Goal: Check status: Check status

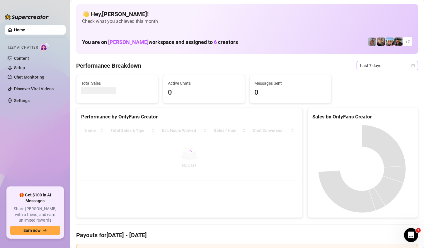
click at [395, 62] on span "Last 7 days" at bounding box center [387, 65] width 55 height 9
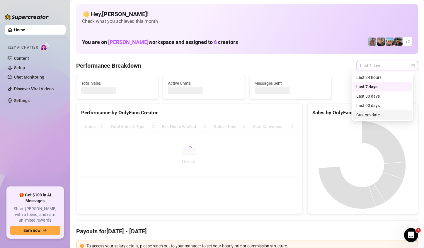
click at [381, 113] on div "Custom date" at bounding box center [382, 115] width 52 height 6
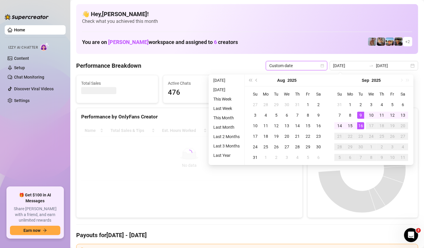
type input "[DATE]"
click at [361, 125] on div "16" at bounding box center [360, 125] width 7 height 7
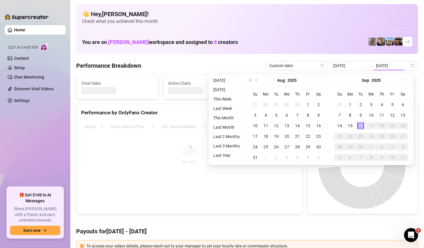
type input "[DATE]"
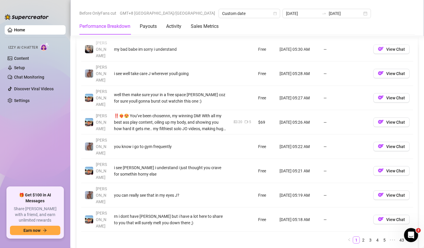
scroll to position [674, 0]
